Goal: Task Accomplishment & Management: Manage account settings

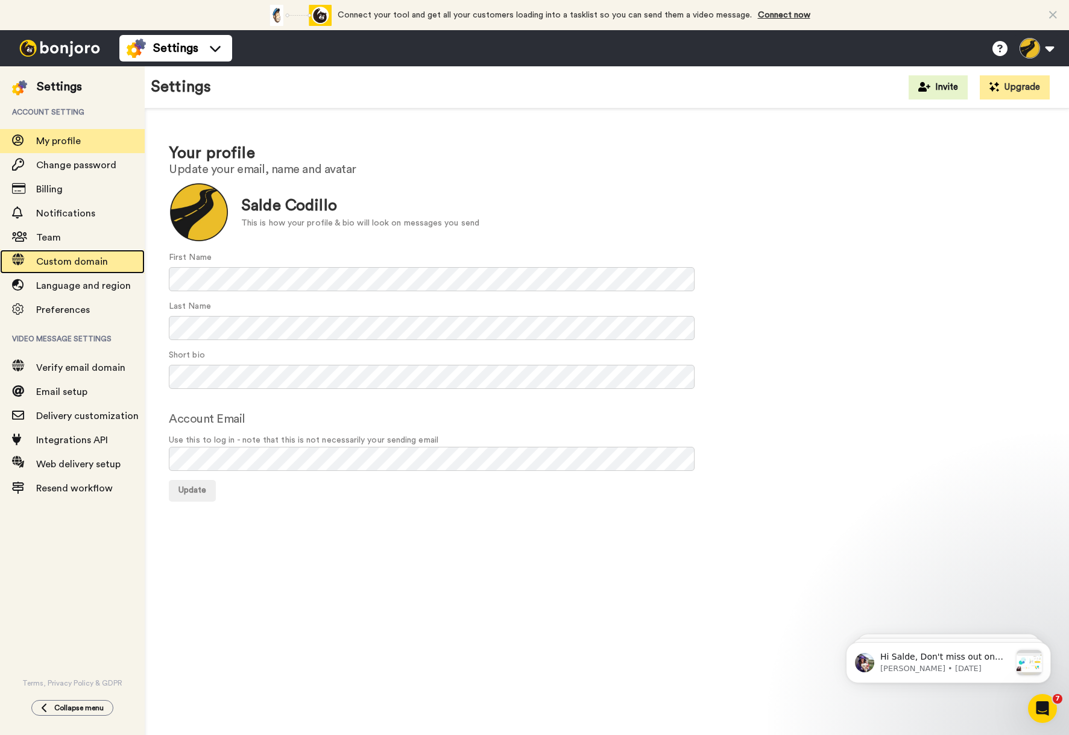
click at [81, 264] on span "Custom domain" at bounding box center [72, 262] width 72 height 10
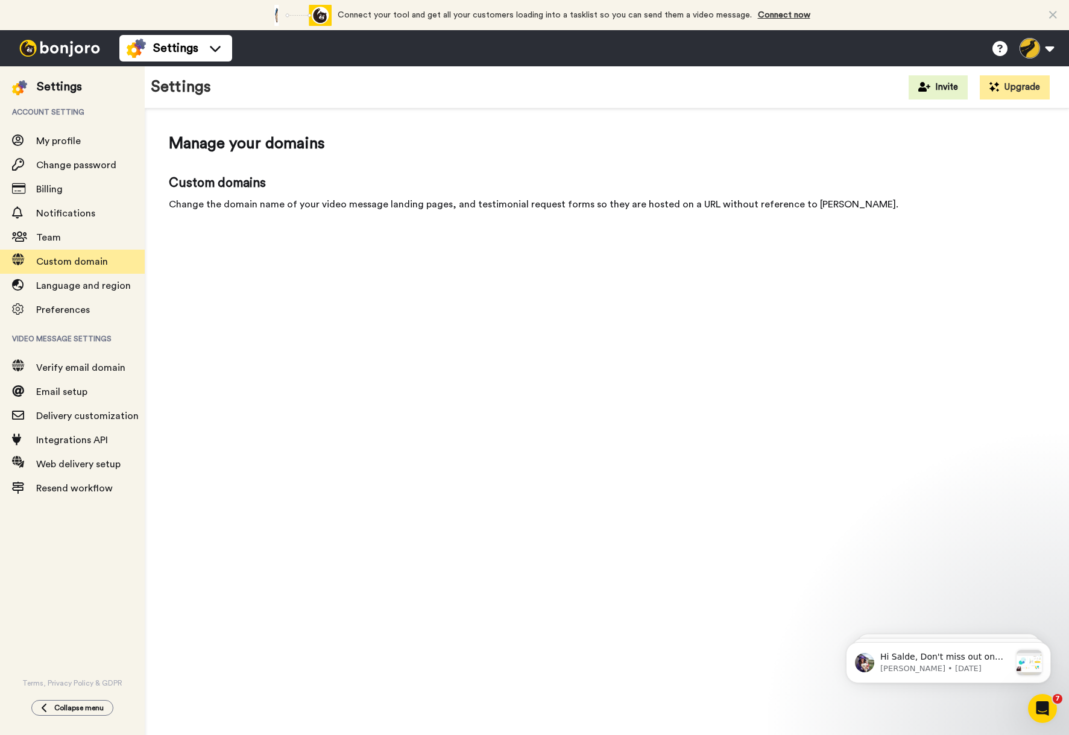
click at [289, 203] on div "Change the domain name of your video message landing pages, and testimonial req…" at bounding box center [607, 204] width 876 height 14
drag, startPoint x: 510, startPoint y: 206, endPoint x: 552, endPoint y: 207, distance: 42.3
click at [511, 206] on div "Change the domain name of your video message landing pages, and testimonial req…" at bounding box center [607, 204] width 876 height 14
click at [623, 203] on div "Change the domain name of your video message landing pages, and testimonial req…" at bounding box center [607, 204] width 876 height 14
click at [107, 257] on span "Custom domain" at bounding box center [90, 262] width 109 height 14
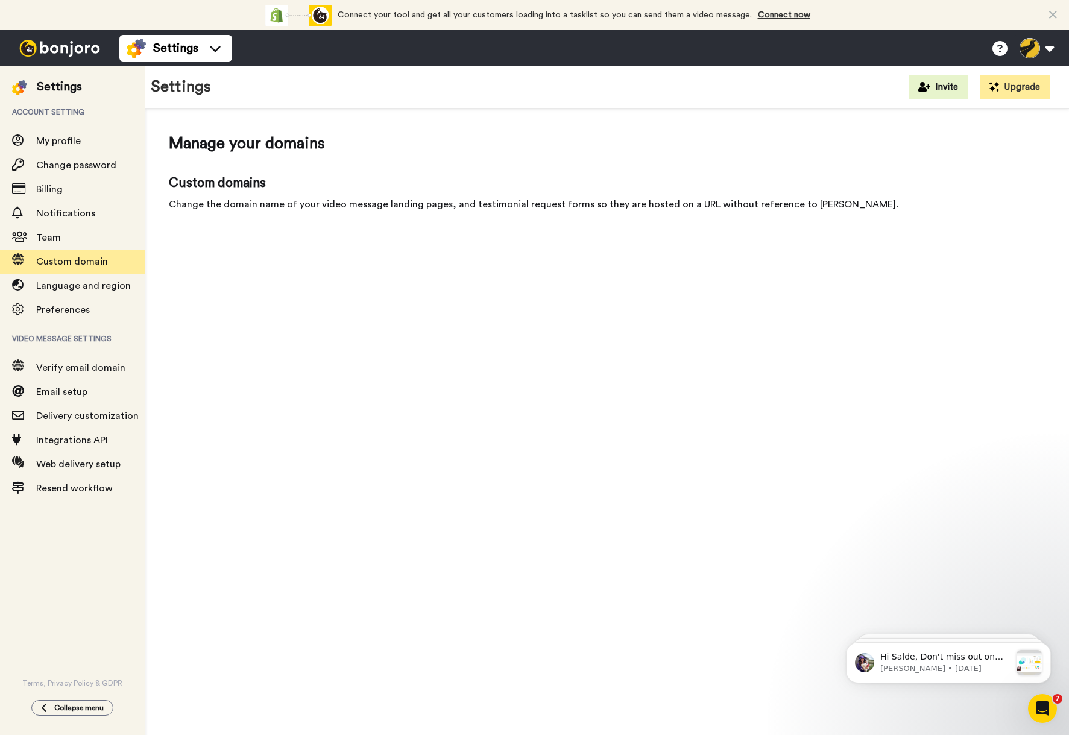
click at [318, 195] on div "Custom domains Change the domain name of your video message landing pages, and …" at bounding box center [607, 192] width 876 height 37
